Goal: Task Accomplishment & Management: Manage account settings

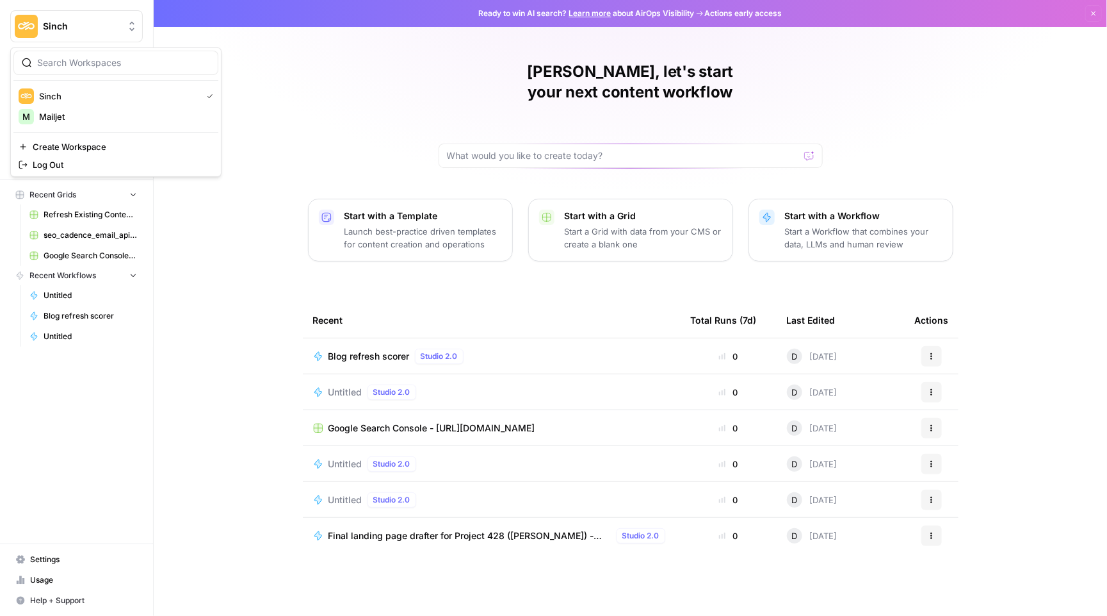
click at [59, 12] on button "Sinch" at bounding box center [76, 26] width 133 height 32
click at [96, 120] on span "Mailjet" at bounding box center [123, 116] width 169 height 13
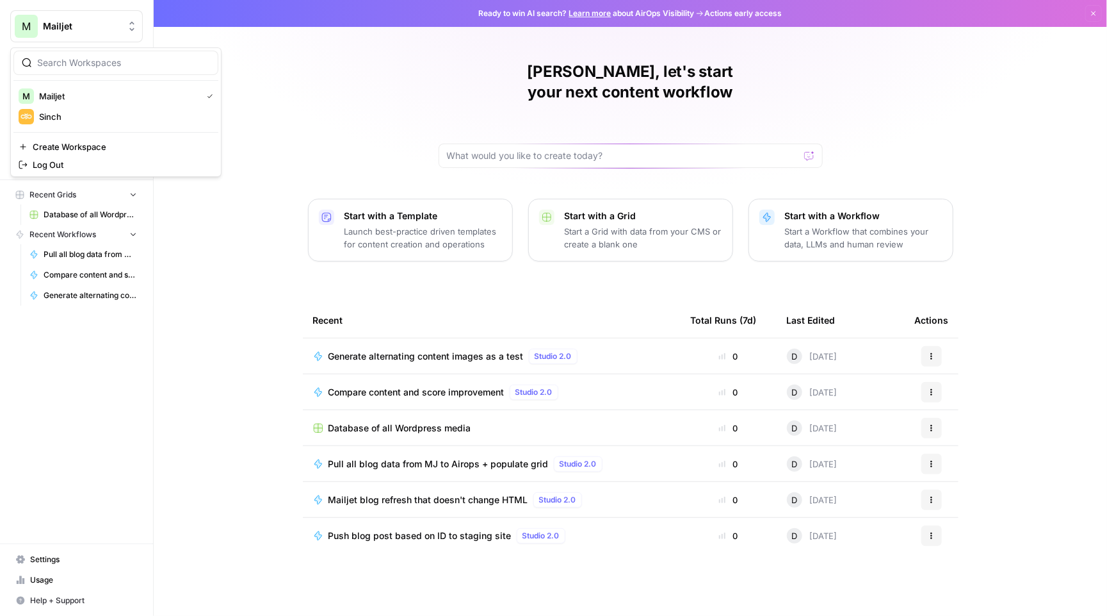
click at [69, 39] on button "M Mailjet" at bounding box center [76, 26] width 133 height 32
click at [115, 116] on span "Sinch" at bounding box center [123, 116] width 169 height 13
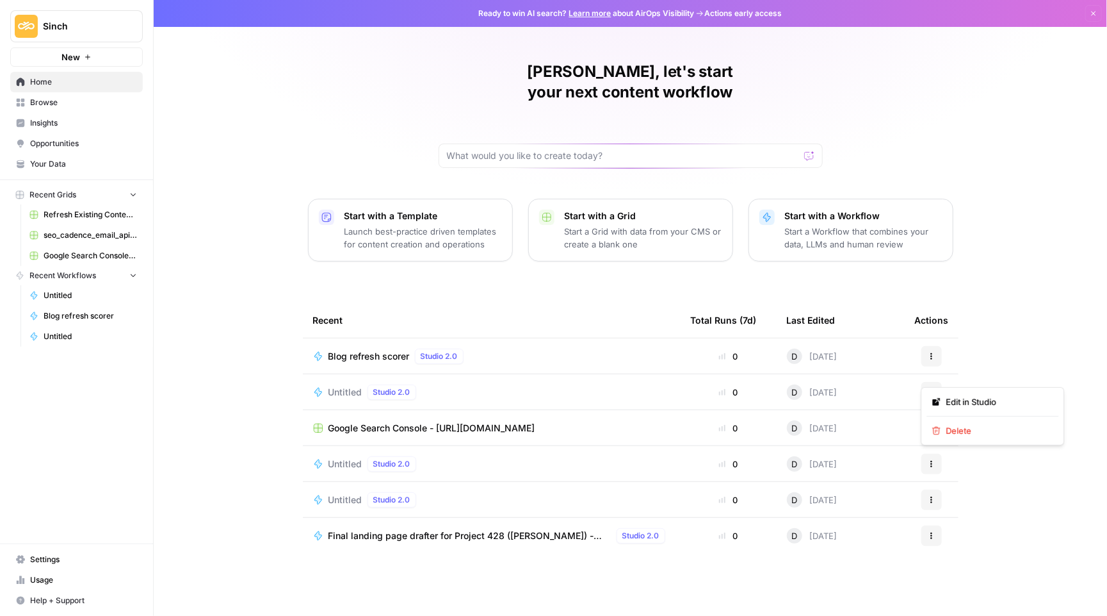
click at [931, 388] on icon "button" at bounding box center [932, 392] width 8 height 8
click at [481, 384] on div "Untitled Studio 2.0" at bounding box center [491, 391] width 357 height 15
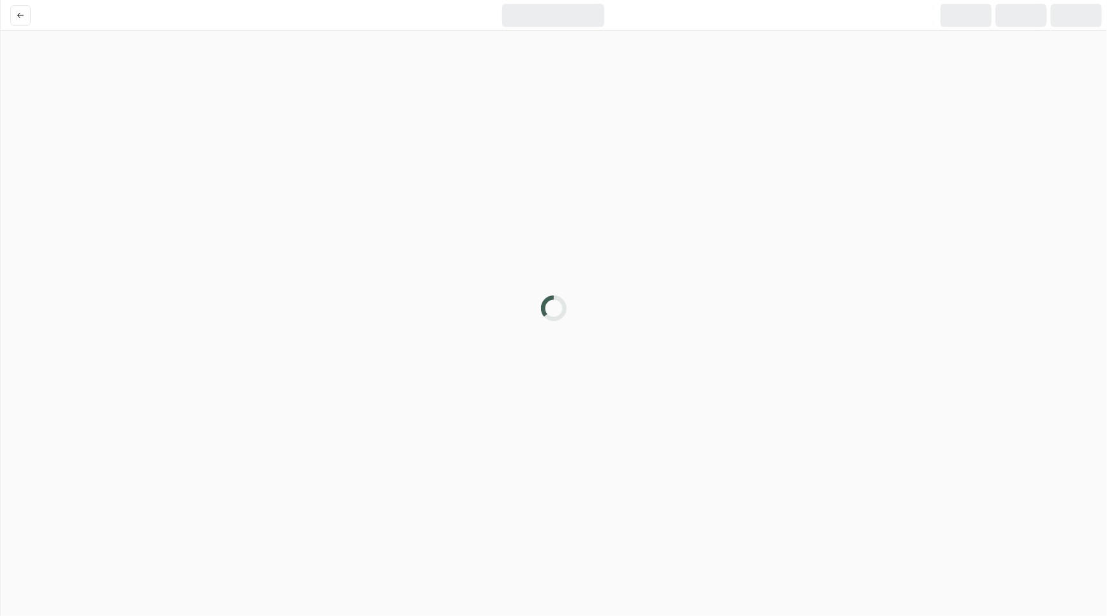
click at [450, 375] on div at bounding box center [553, 308] width 1107 height 616
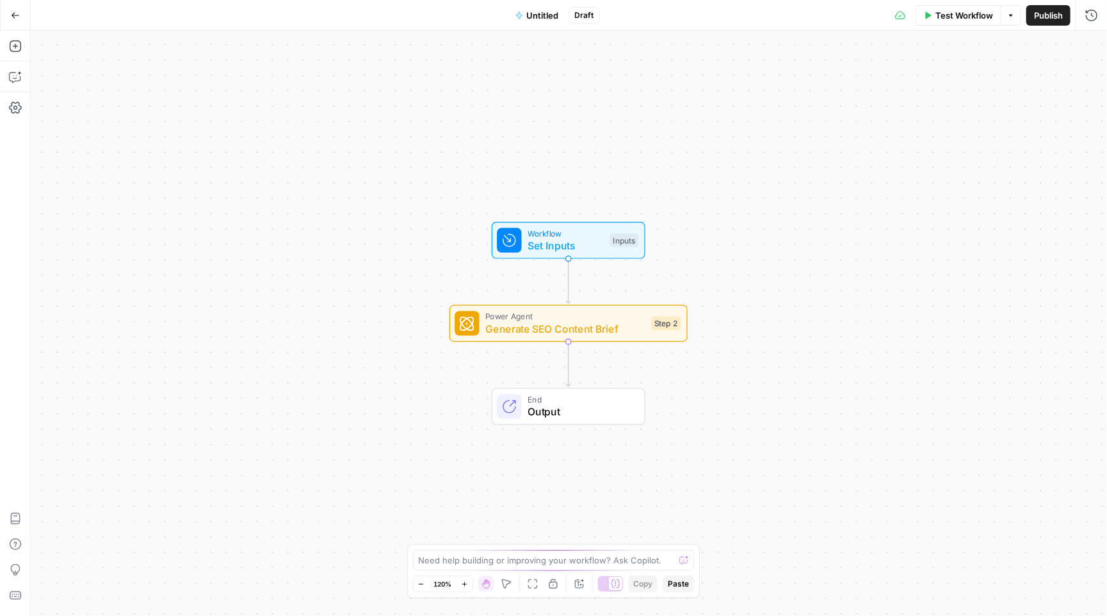
click at [1015, 9] on button "Options" at bounding box center [1011, 15] width 20 height 20
click at [12, 16] on icon "button" at bounding box center [15, 15] width 9 height 9
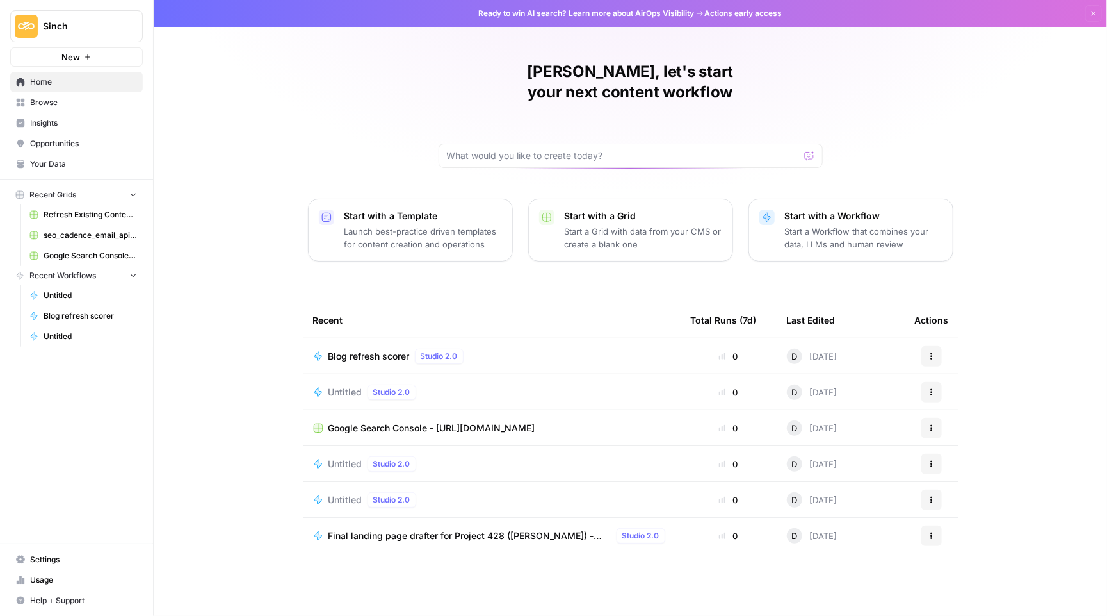
click at [455, 456] on div "Untitled Studio 2.0" at bounding box center [491, 463] width 357 height 15
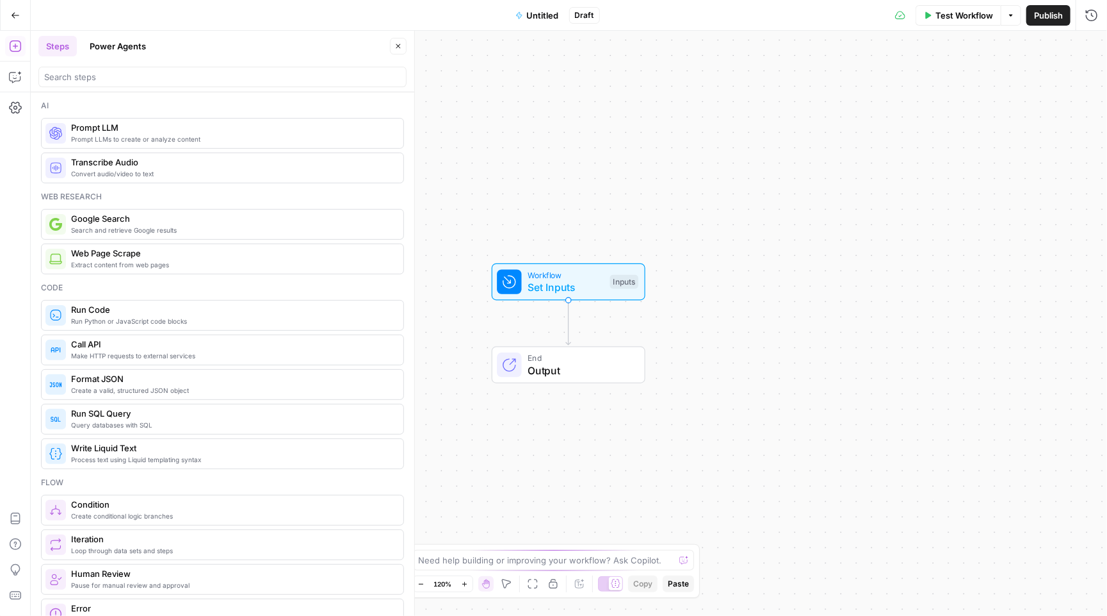
click at [11, 15] on icon "button" at bounding box center [15, 15] width 9 height 9
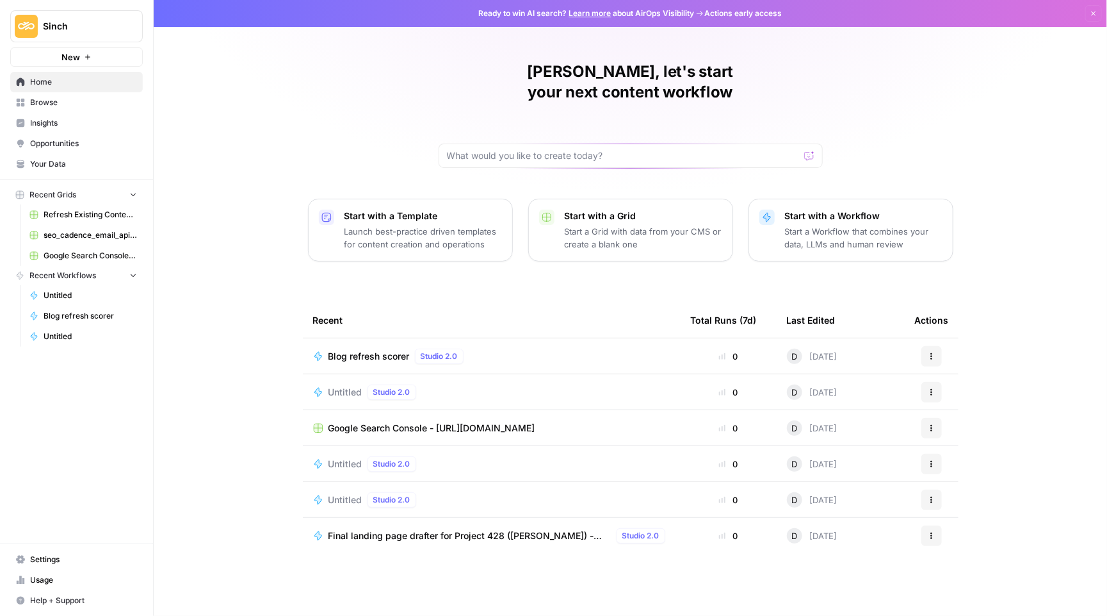
click at [929, 460] on icon "button" at bounding box center [932, 464] width 8 height 8
click at [951, 498] on span "Delete" at bounding box center [998, 502] width 102 height 13
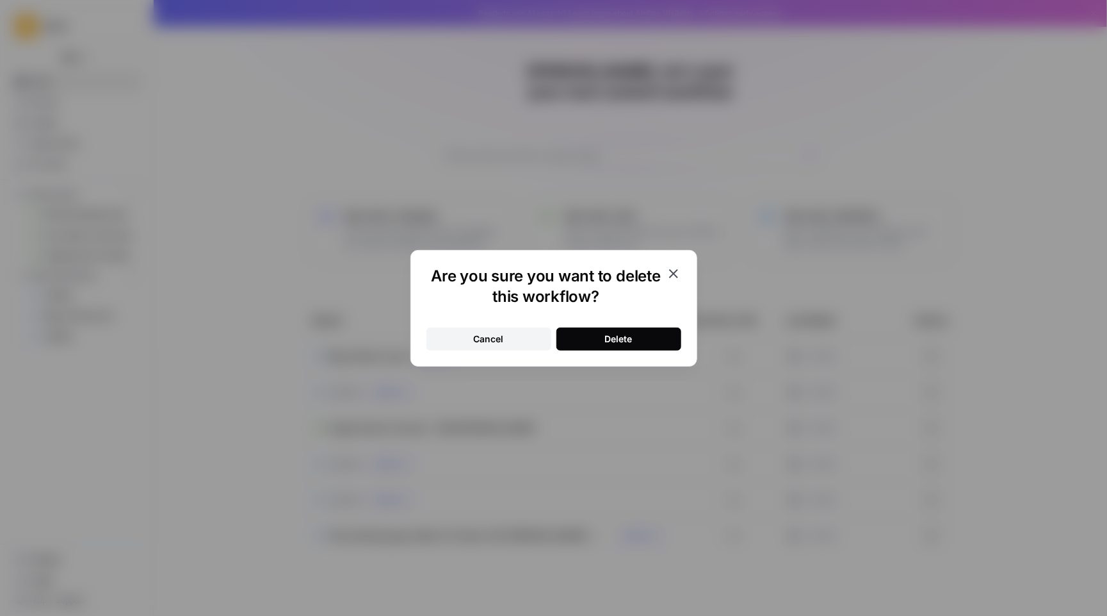
click at [608, 339] on div "Delete" at bounding box center [619, 338] width 28 height 13
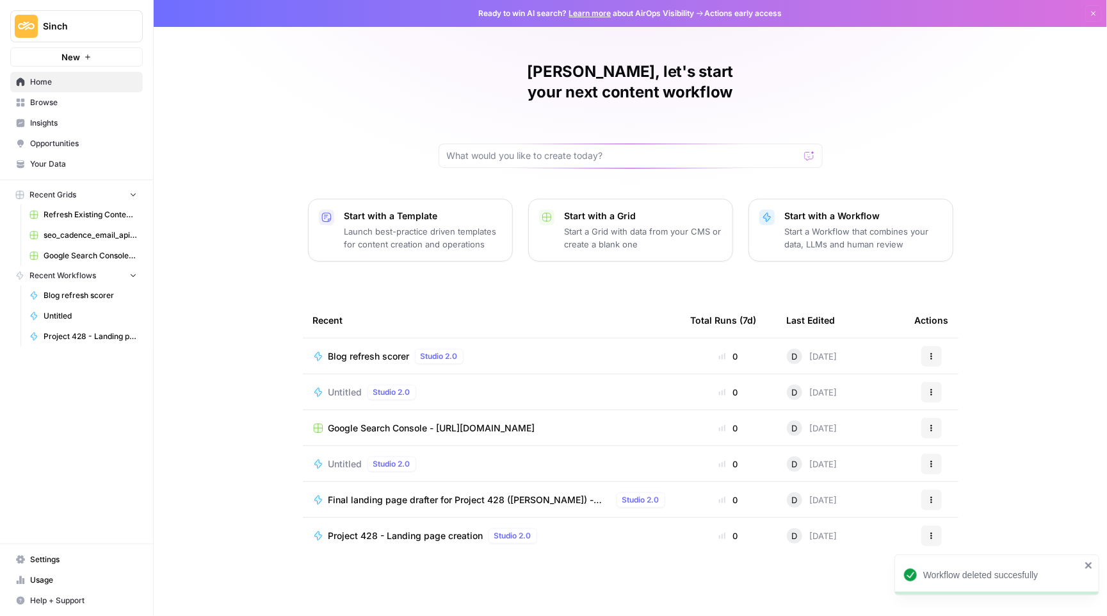
click at [453, 456] on div "Untitled Studio 2.0" at bounding box center [491, 463] width 357 height 15
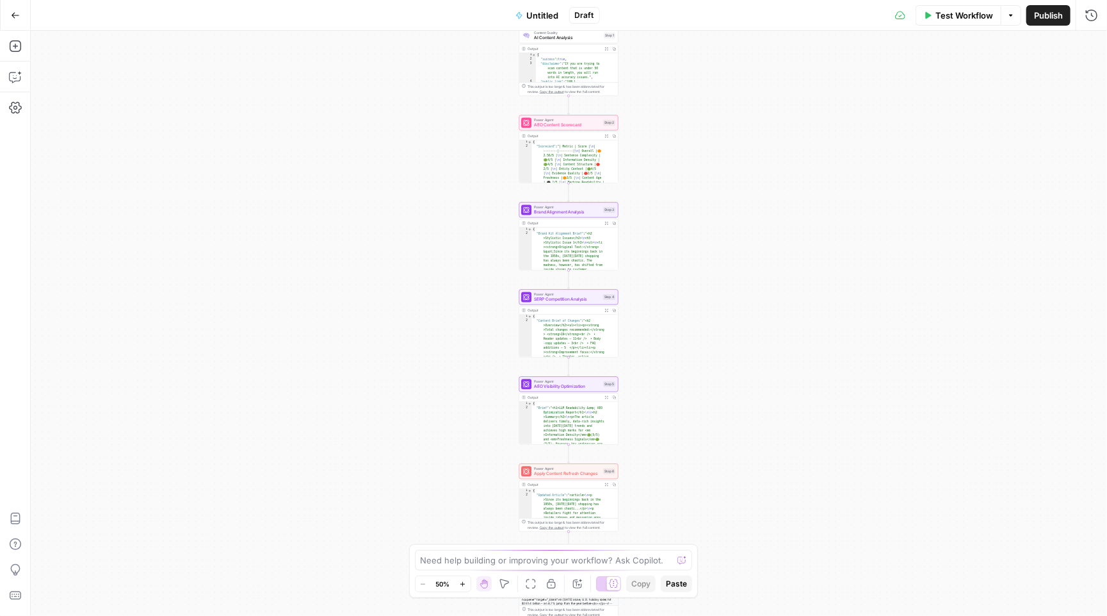
click at [544, 12] on span "Untitled" at bounding box center [543, 15] width 32 height 13
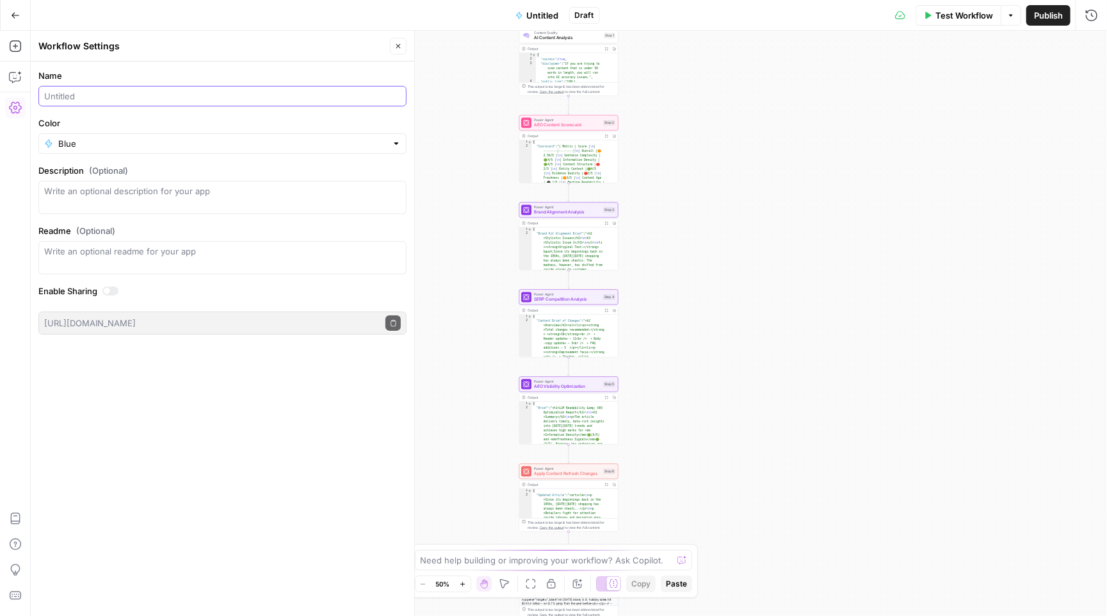
click at [129, 94] on input "Name" at bounding box center [222, 96] width 357 height 13
type input "V"
type input "Brief content creator"
click at [12, 15] on icon "button" at bounding box center [16, 15] width 8 height 6
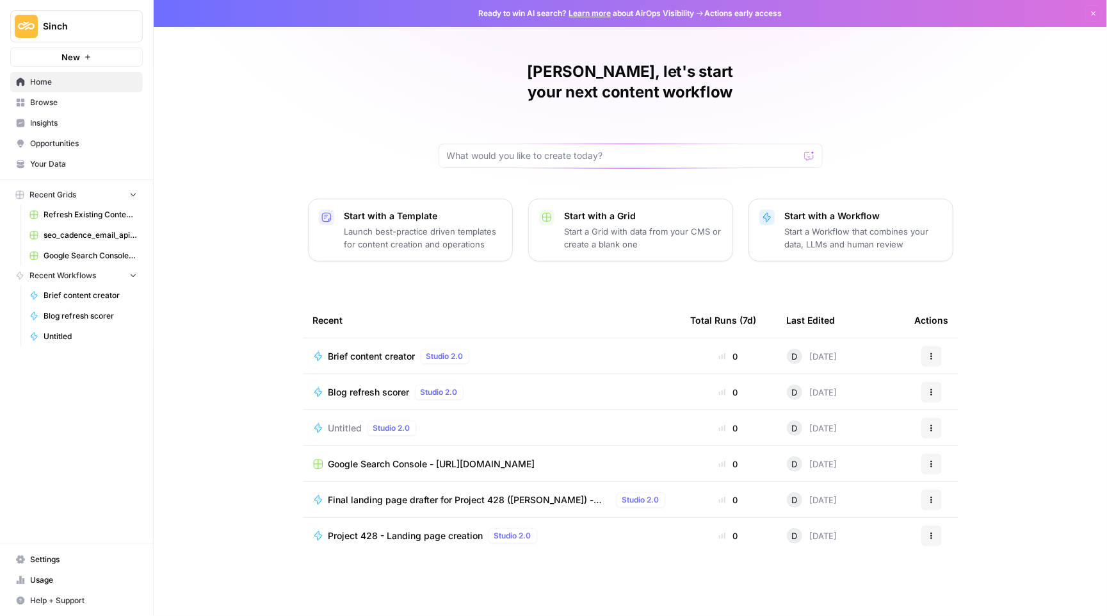
click at [632, 420] on div "Untitled Studio 2.0" at bounding box center [491, 427] width 357 height 15
click at [929, 418] on button "Actions" at bounding box center [932, 428] width 20 height 20
click at [963, 464] on span "Delete" at bounding box center [998, 466] width 102 height 13
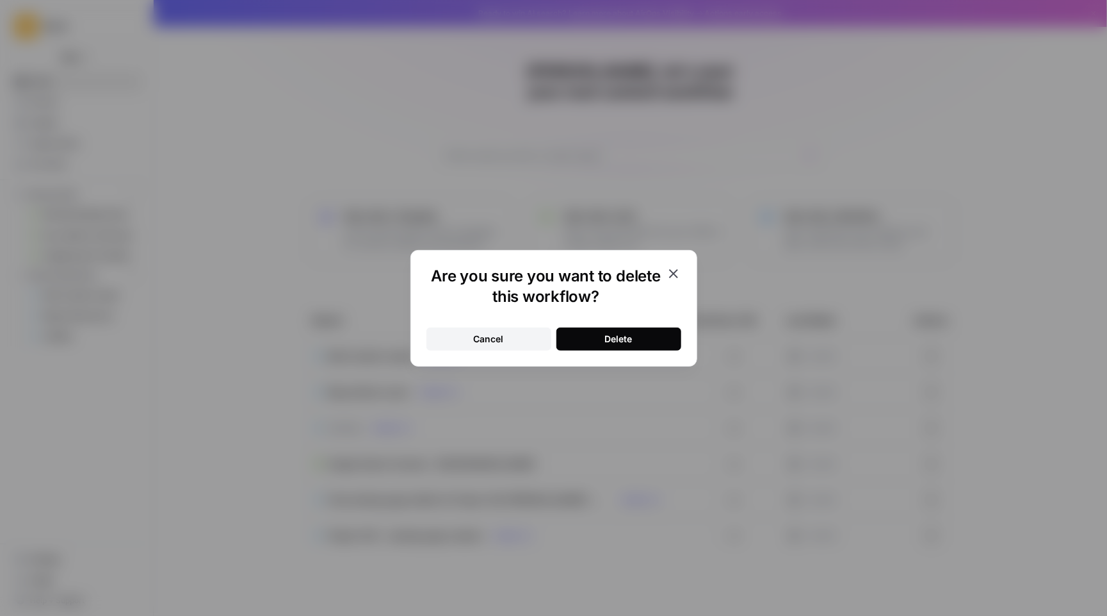
click at [635, 331] on button "Delete" at bounding box center [619, 338] width 125 height 23
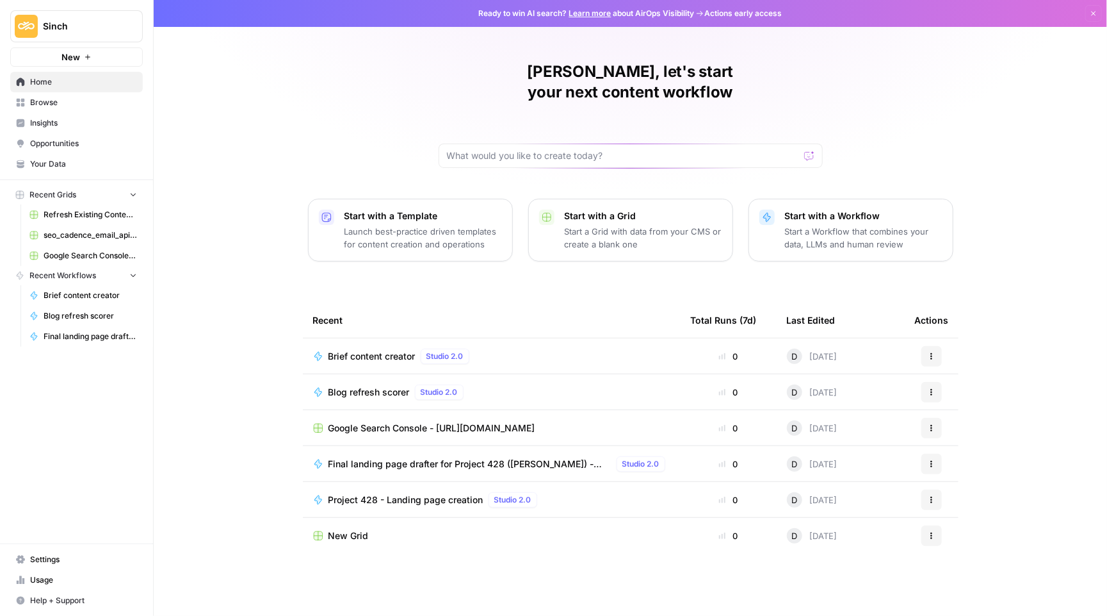
click at [347, 518] on td "New Grid" at bounding box center [492, 536] width 378 height 36
click at [348, 529] on span "New Grid" at bounding box center [349, 535] width 40 height 13
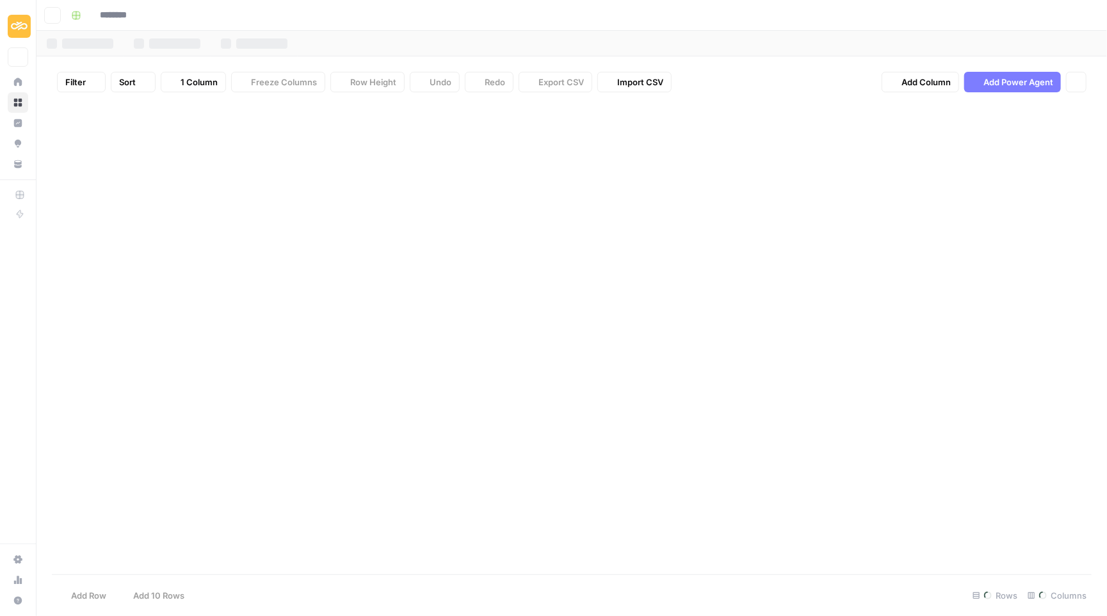
type input "********"
click at [53, 10] on button "Go back" at bounding box center [52, 15] width 17 height 17
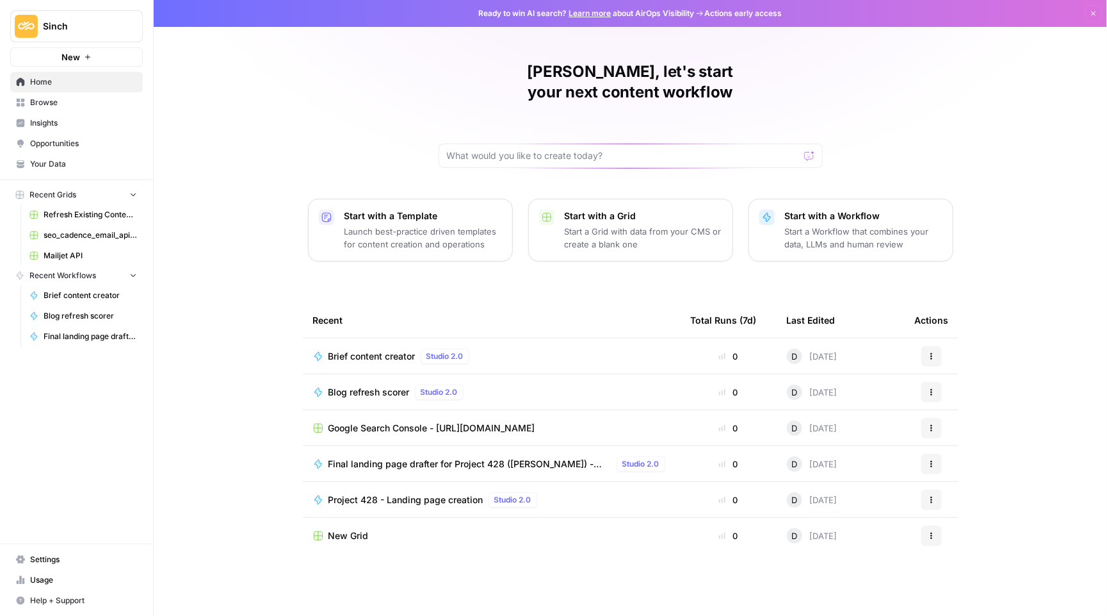
click at [933, 525] on button "Actions" at bounding box center [932, 535] width 20 height 20
click at [974, 569] on span "Delete" at bounding box center [998, 574] width 102 height 13
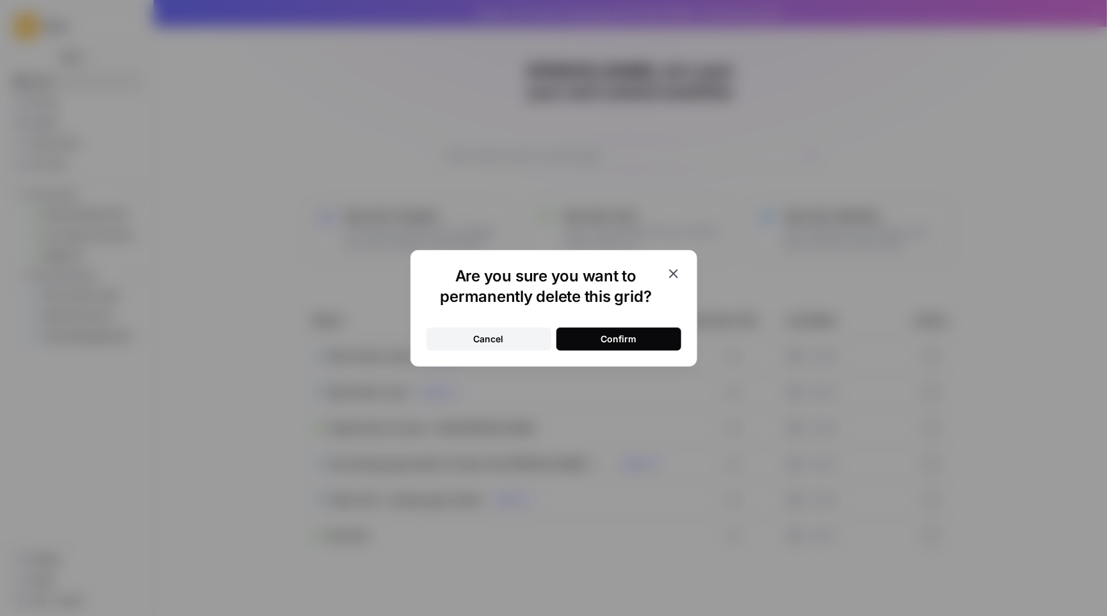
click at [611, 340] on div "Confirm" at bounding box center [619, 338] width 36 height 13
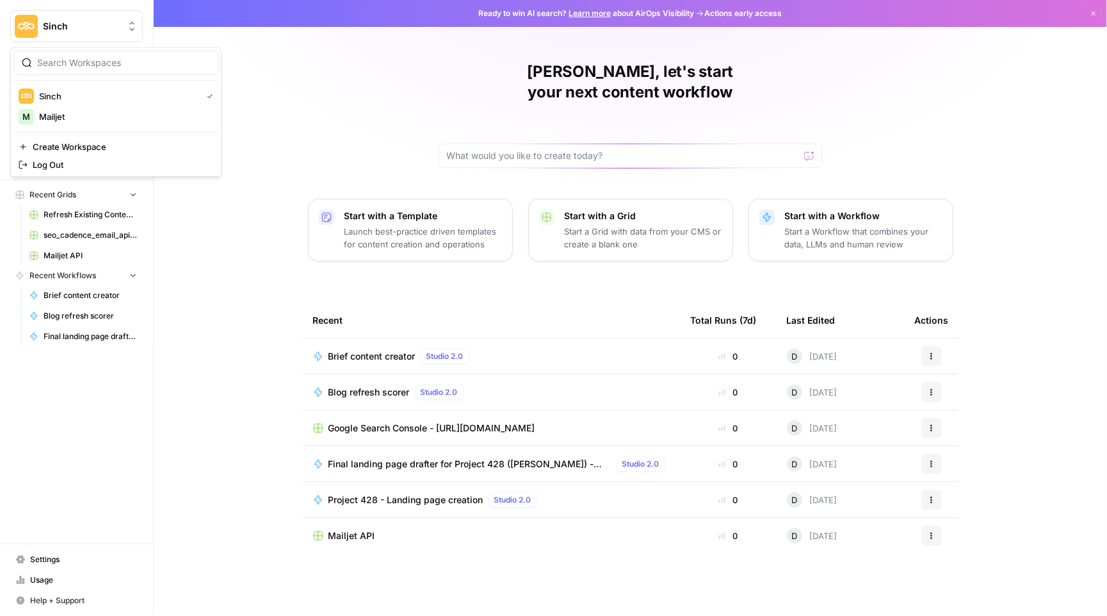
click at [57, 19] on button "Sinch" at bounding box center [76, 26] width 133 height 32
click at [99, 113] on span "Mailjet" at bounding box center [123, 116] width 169 height 13
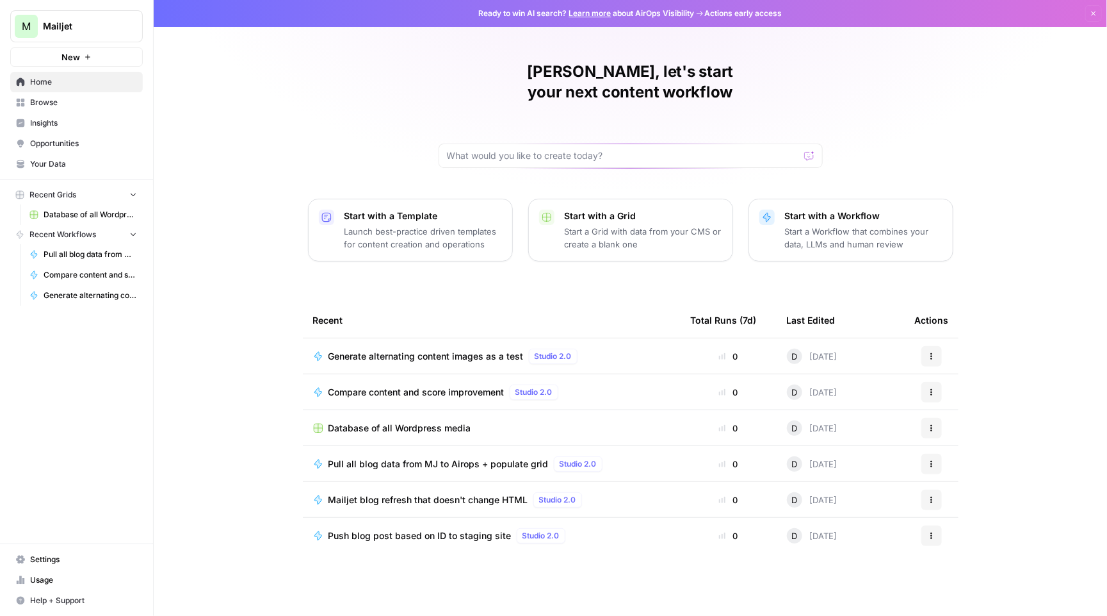
click at [95, 31] on span "Mailjet" at bounding box center [82, 26] width 78 height 13
click at [113, 116] on span "Sinch" at bounding box center [123, 116] width 169 height 13
